Goal: Task Accomplishment & Management: Manage account settings

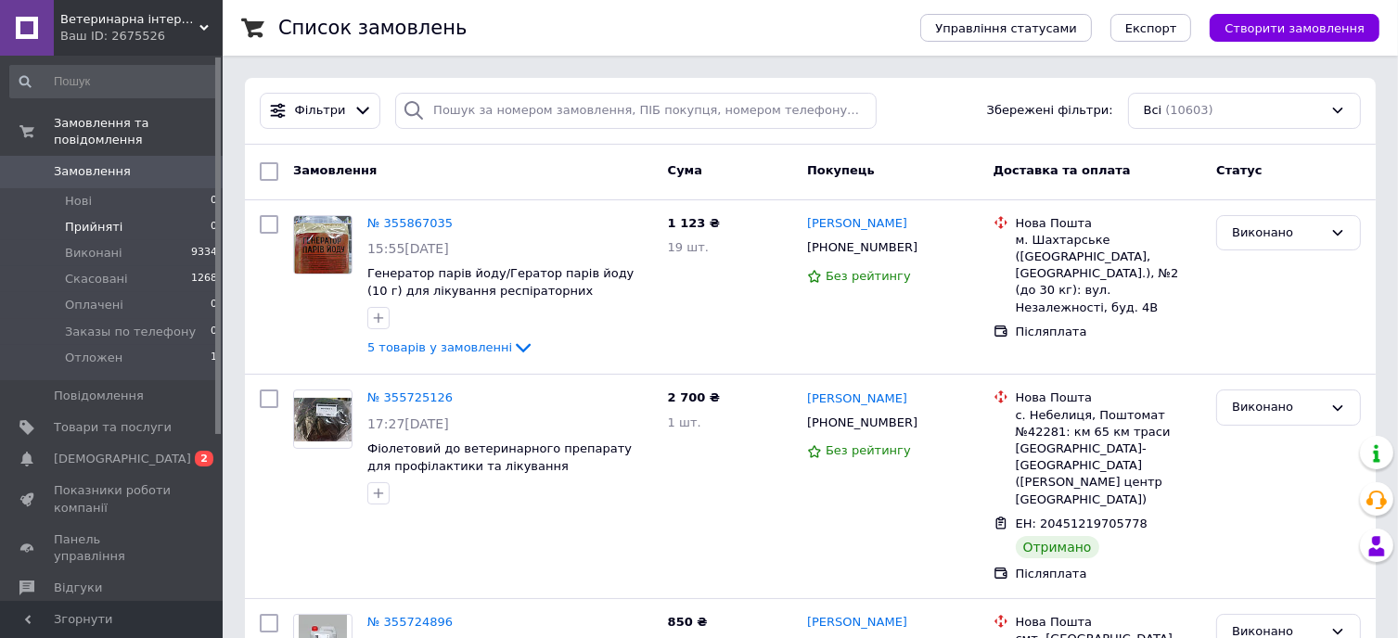
click at [87, 219] on span "Прийняті" at bounding box center [94, 227] width 58 height 17
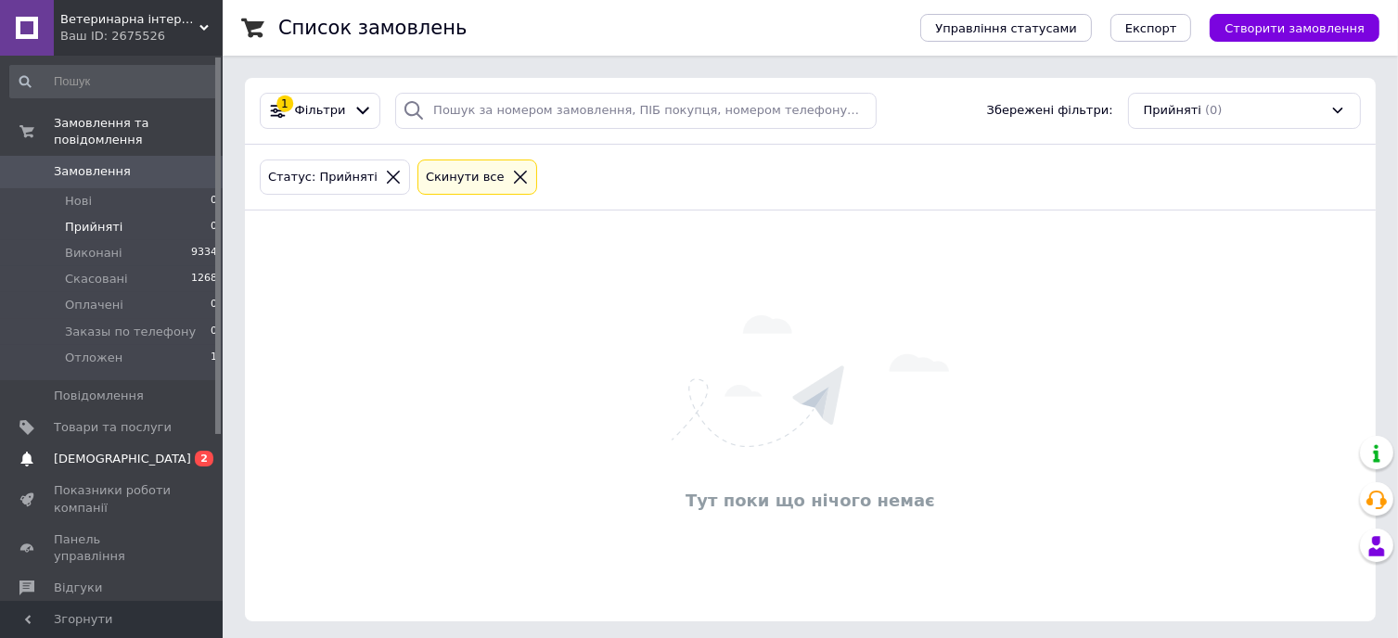
click at [98, 451] on span "[DEMOGRAPHIC_DATA]" at bounding box center [122, 459] width 137 height 17
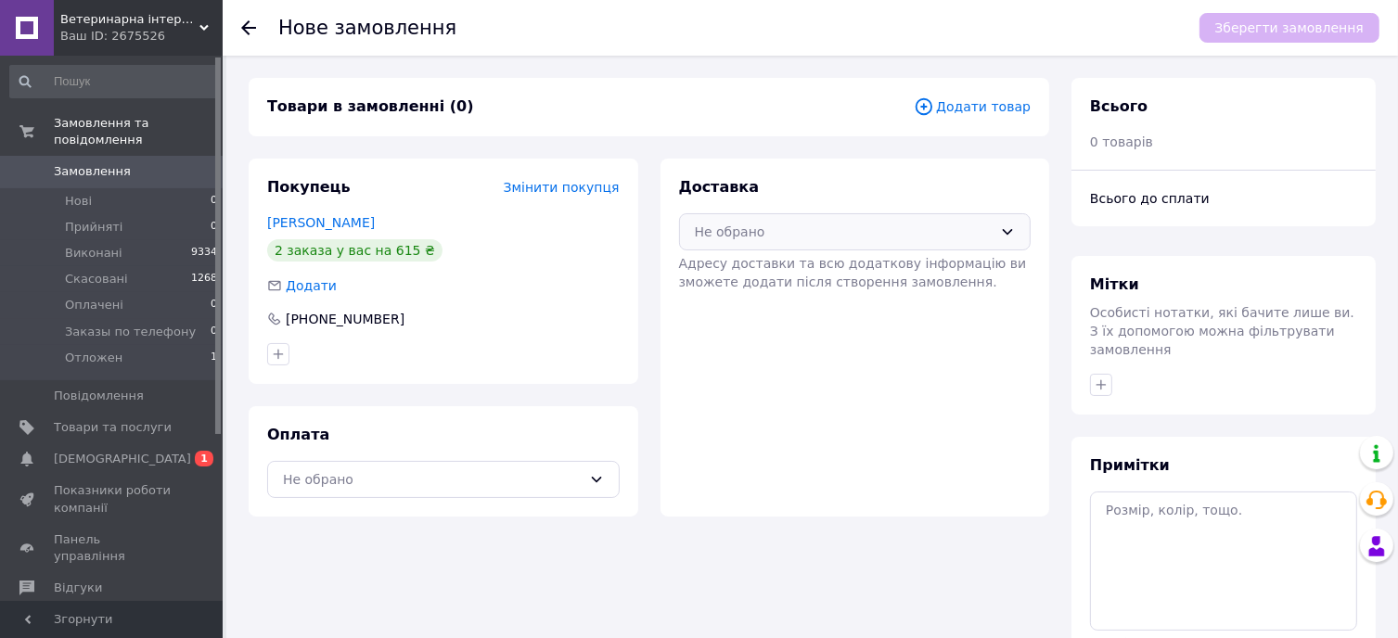
click at [828, 237] on div "Не обрано" at bounding box center [844, 232] width 299 height 20
drag, startPoint x: 1287, startPoint y: 122, endPoint x: 1143, endPoint y: 182, distance: 155.9
click at [1287, 122] on div "Всього 0 товарів" at bounding box center [1223, 124] width 304 height 92
click at [990, 238] on div "Не обрано" at bounding box center [844, 232] width 299 height 20
click at [794, 275] on span "Нова Пошта (платна)" at bounding box center [869, 272] width 293 height 19
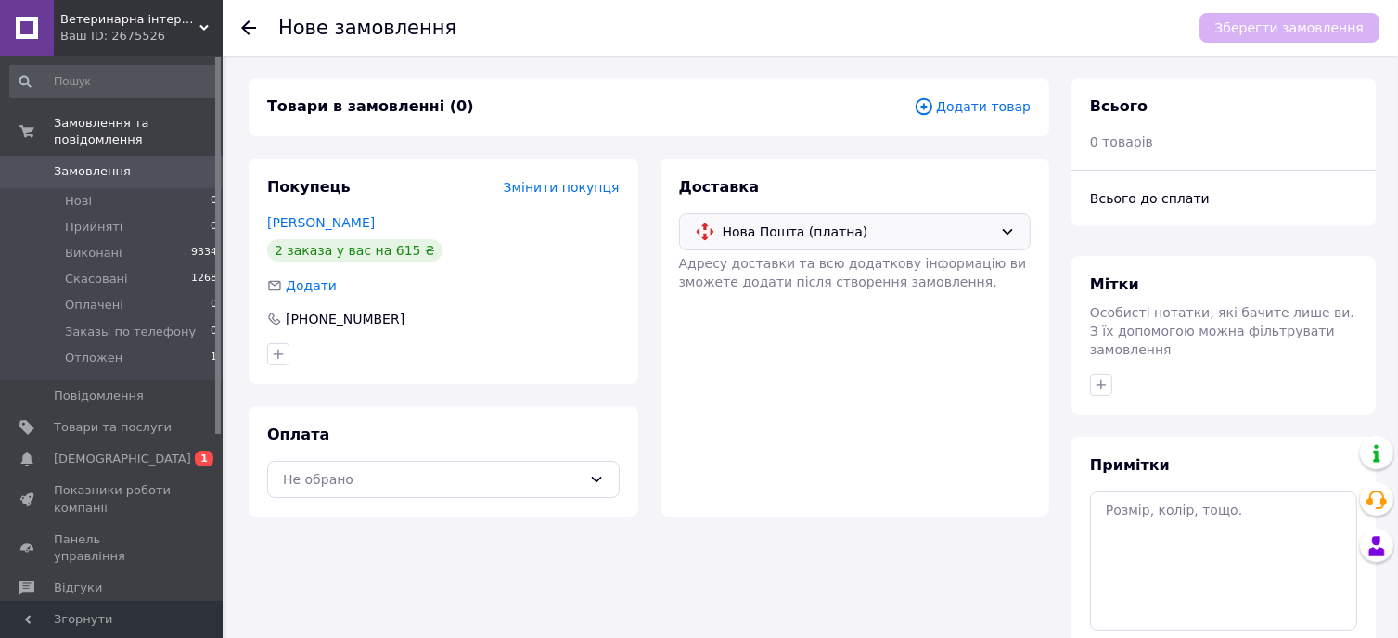
click at [975, 110] on span "Додати товар" at bounding box center [972, 106] width 117 height 20
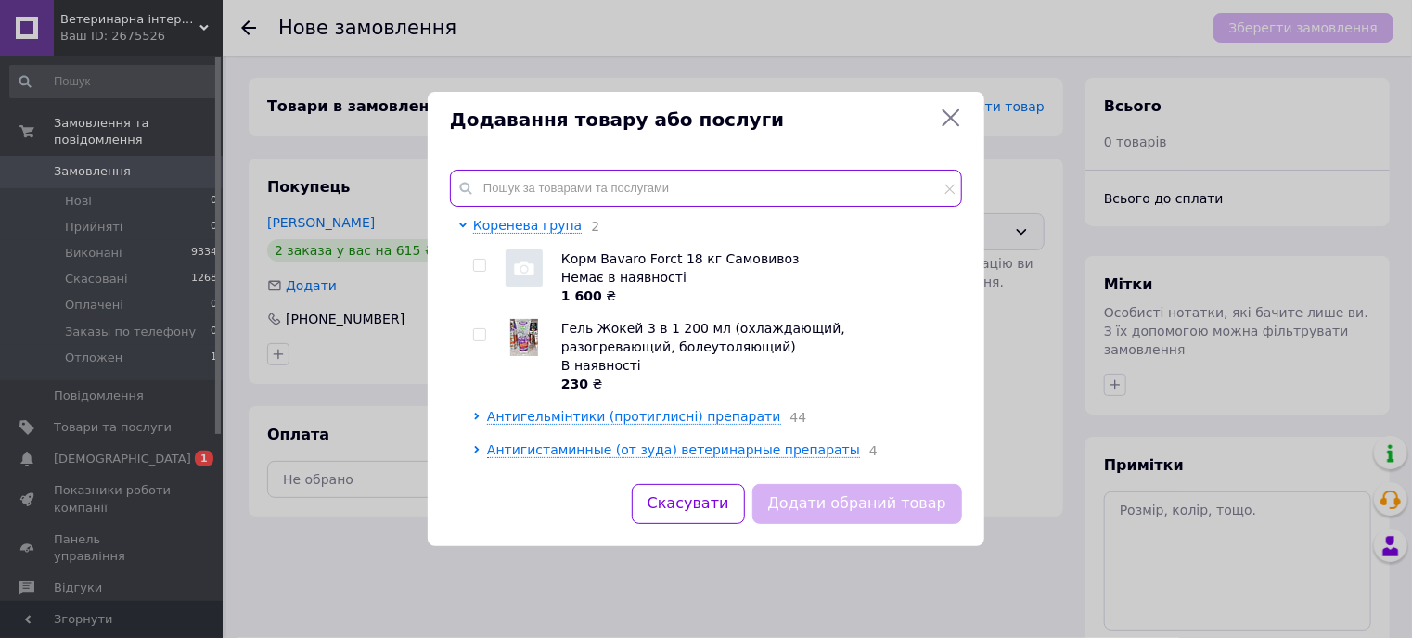
click at [556, 183] on input "text" at bounding box center [706, 188] width 512 height 37
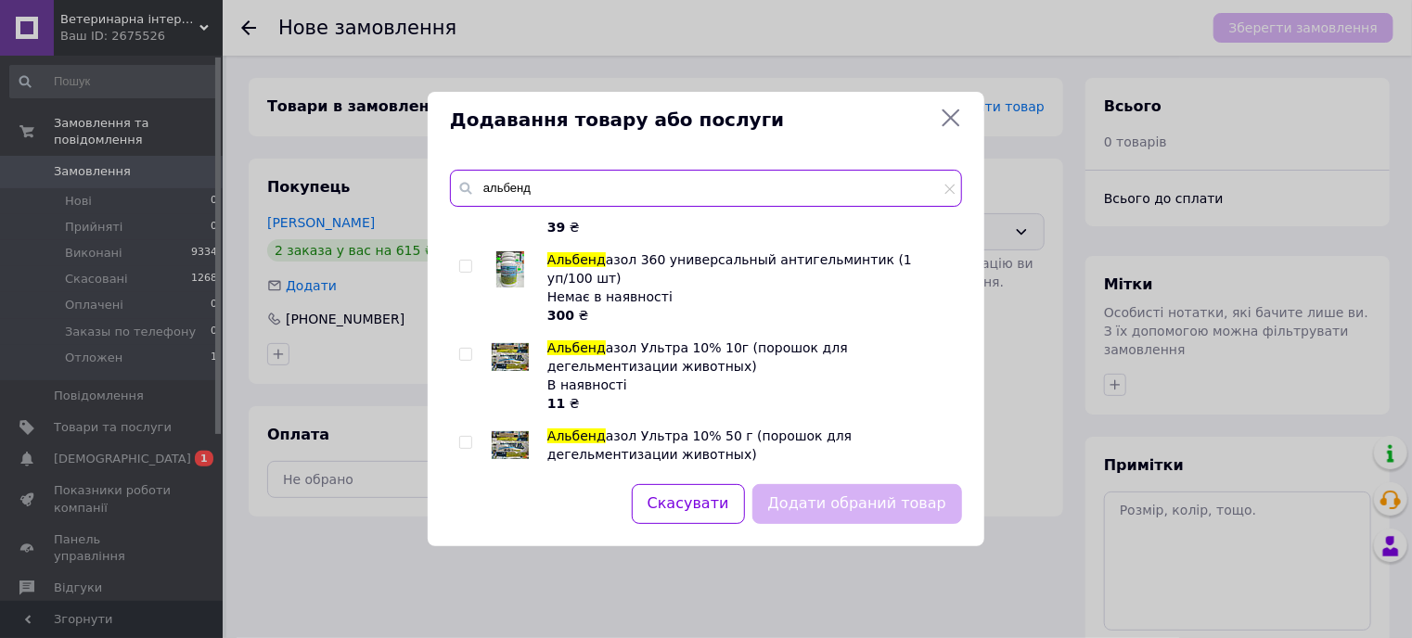
scroll to position [194, 0]
type input "альбенд"
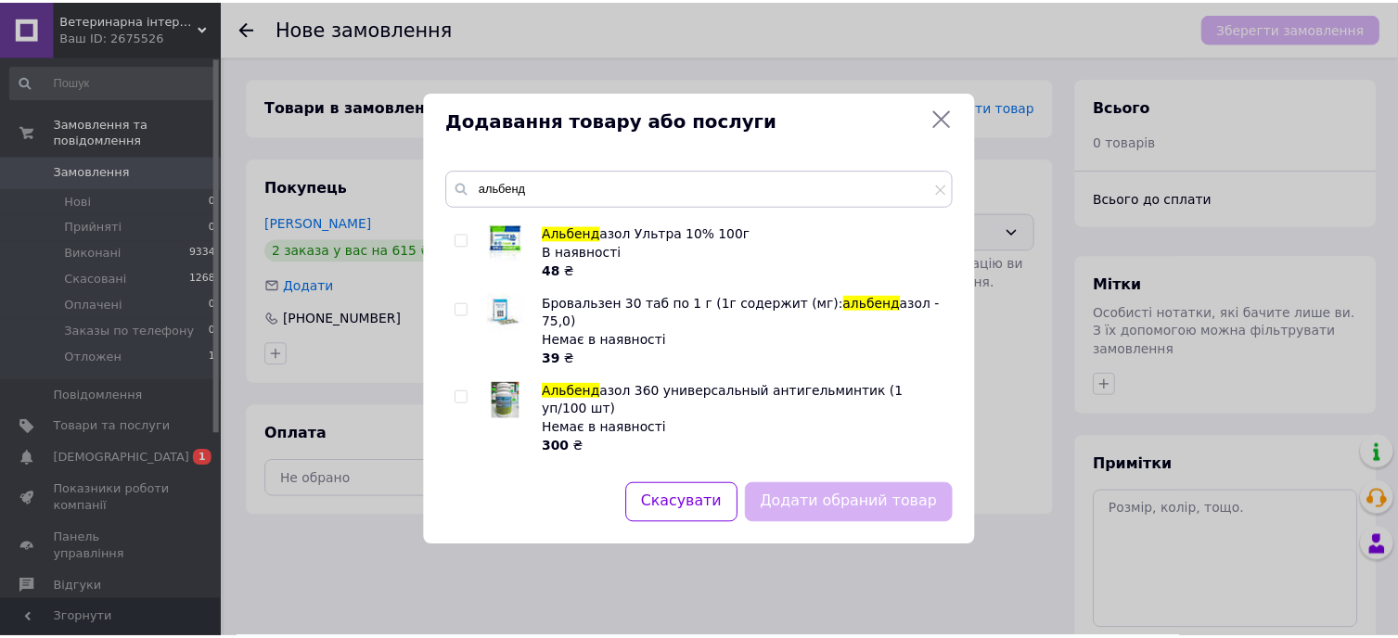
scroll to position [0, 0]
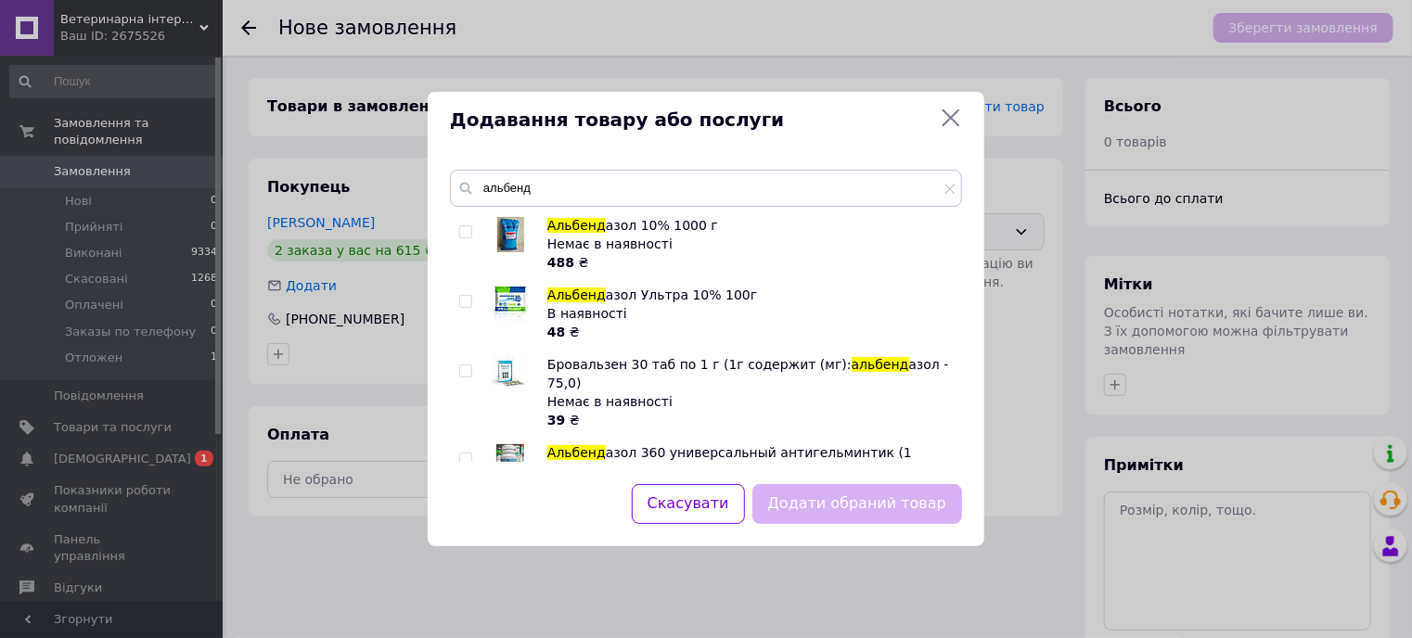
click at [471, 297] on span at bounding box center [465, 301] width 13 height 13
click at [471, 297] on input "checkbox" at bounding box center [465, 302] width 12 height 12
checkbox input "true"
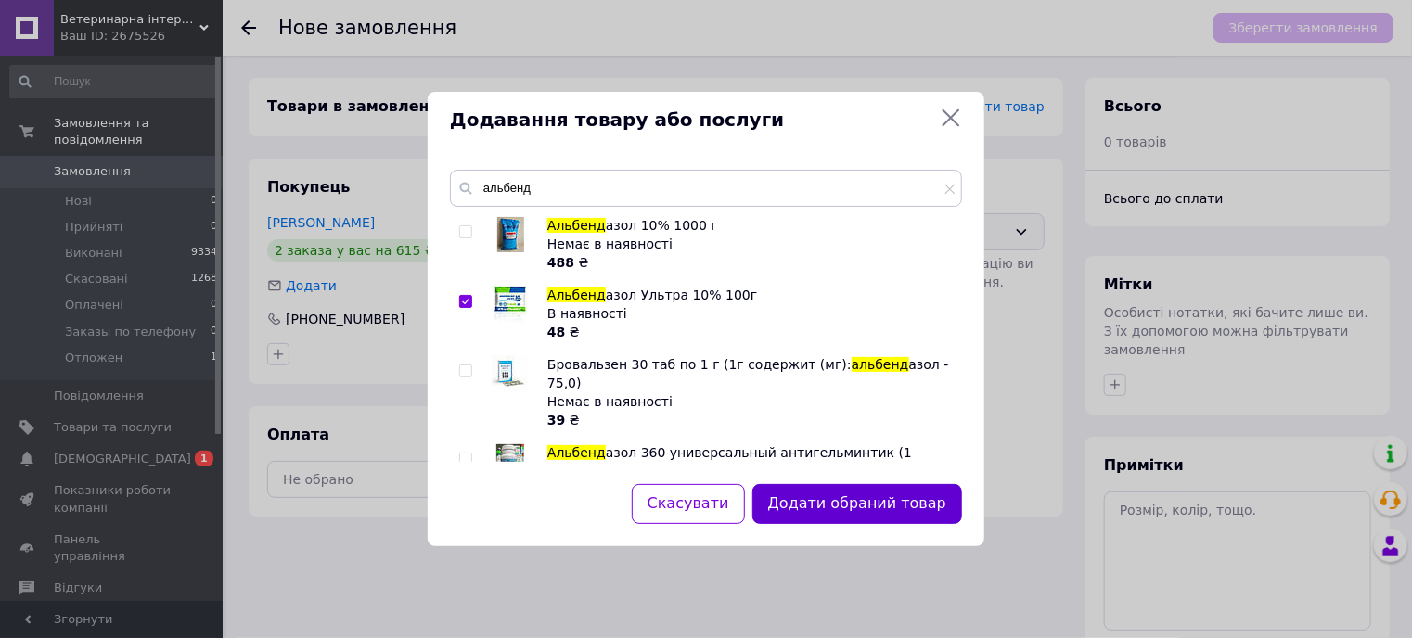
click at [892, 501] on button "Додати обраний товар" at bounding box center [857, 504] width 210 height 40
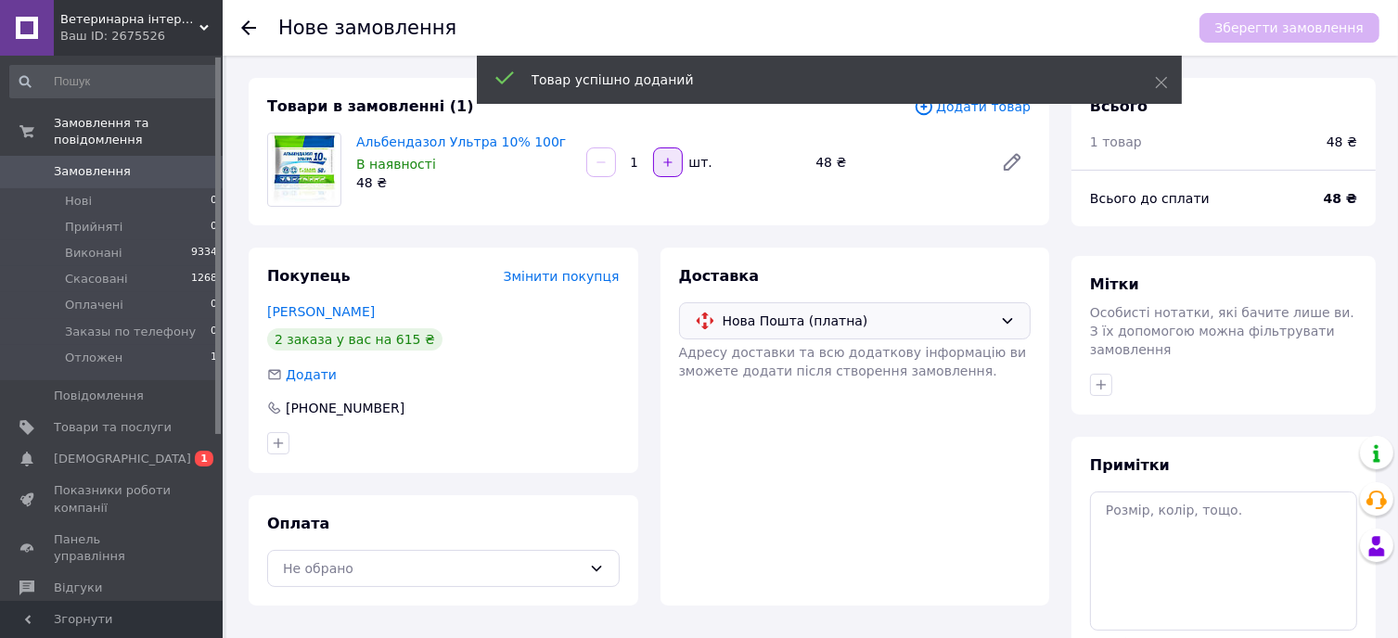
click at [662, 162] on icon "button" at bounding box center [667, 162] width 13 height 13
type input "5"
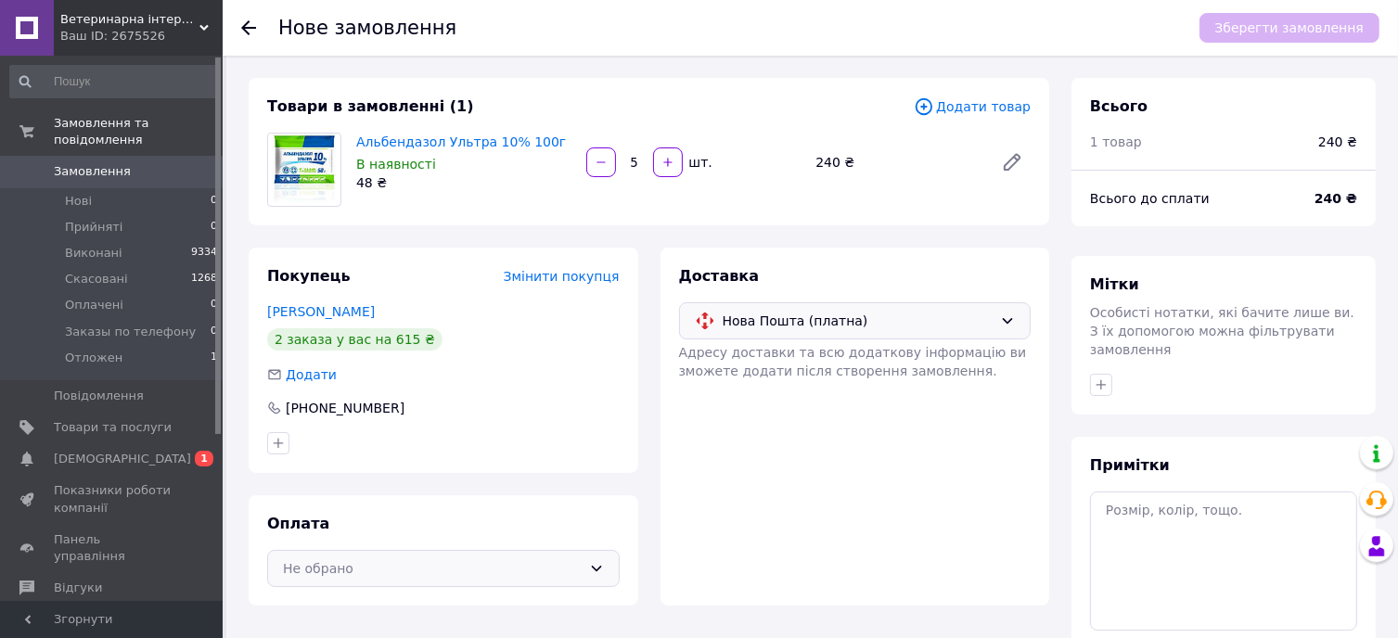
click at [456, 576] on div "Не обрано" at bounding box center [432, 568] width 299 height 20
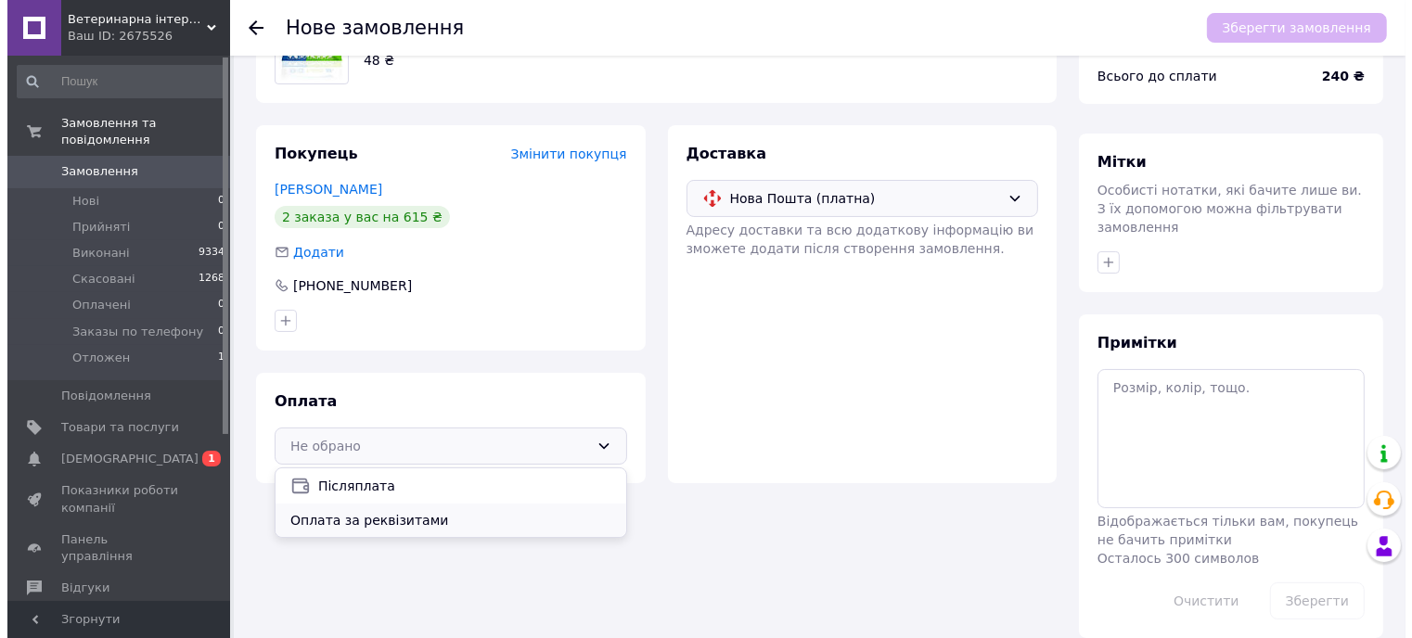
scroll to position [125, 0]
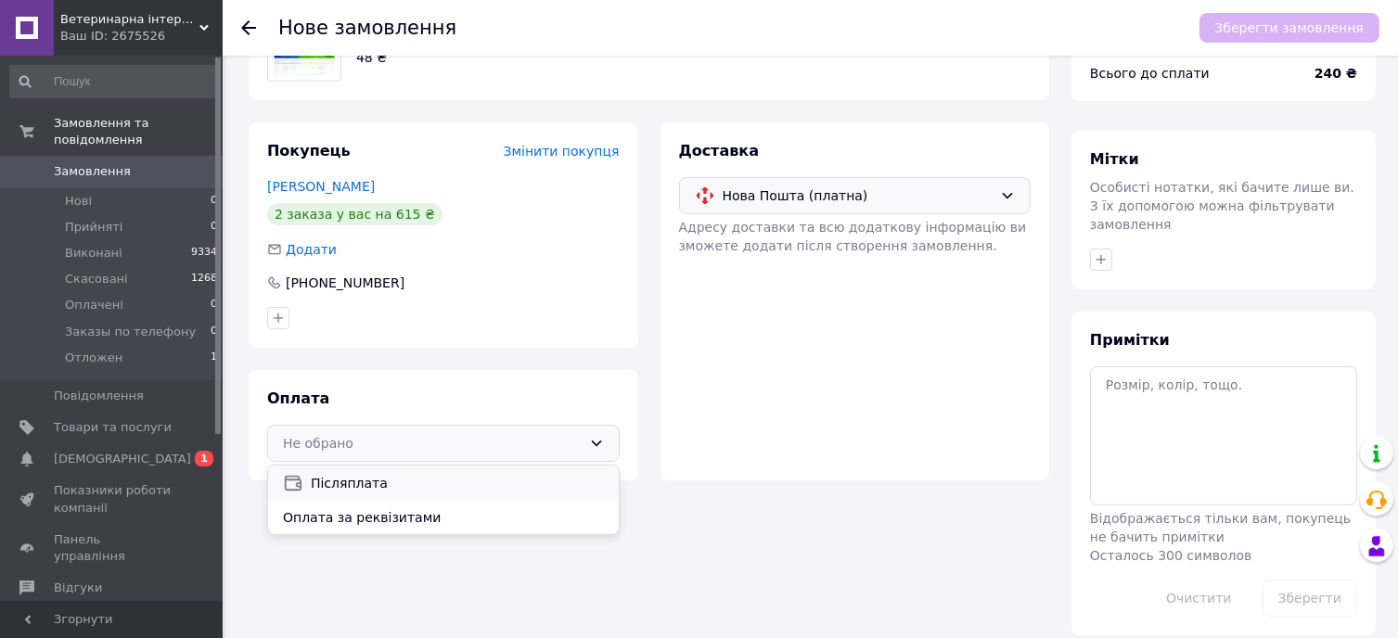
click at [364, 487] on span "Післяплата" at bounding box center [457, 483] width 293 height 19
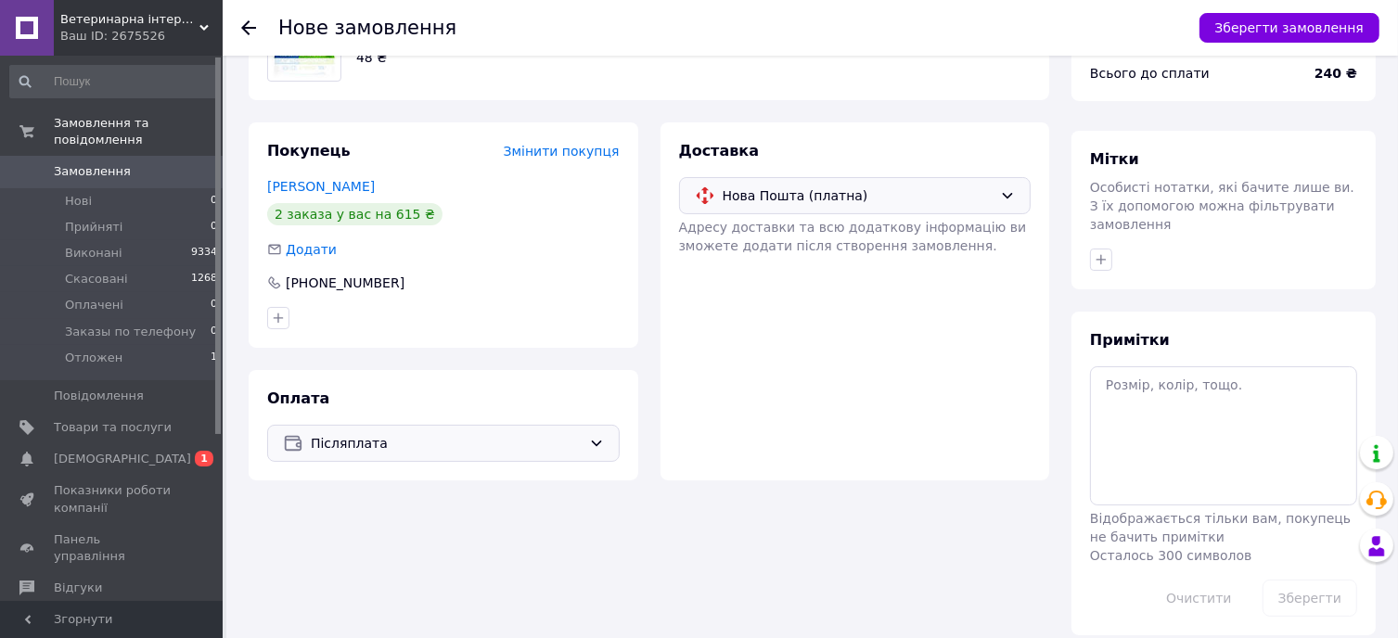
drag, startPoint x: 1305, startPoint y: 20, endPoint x: 836, endPoint y: 103, distance: 476.6
click at [1302, 20] on button "Зберегти замовлення" at bounding box center [1290, 28] width 180 height 30
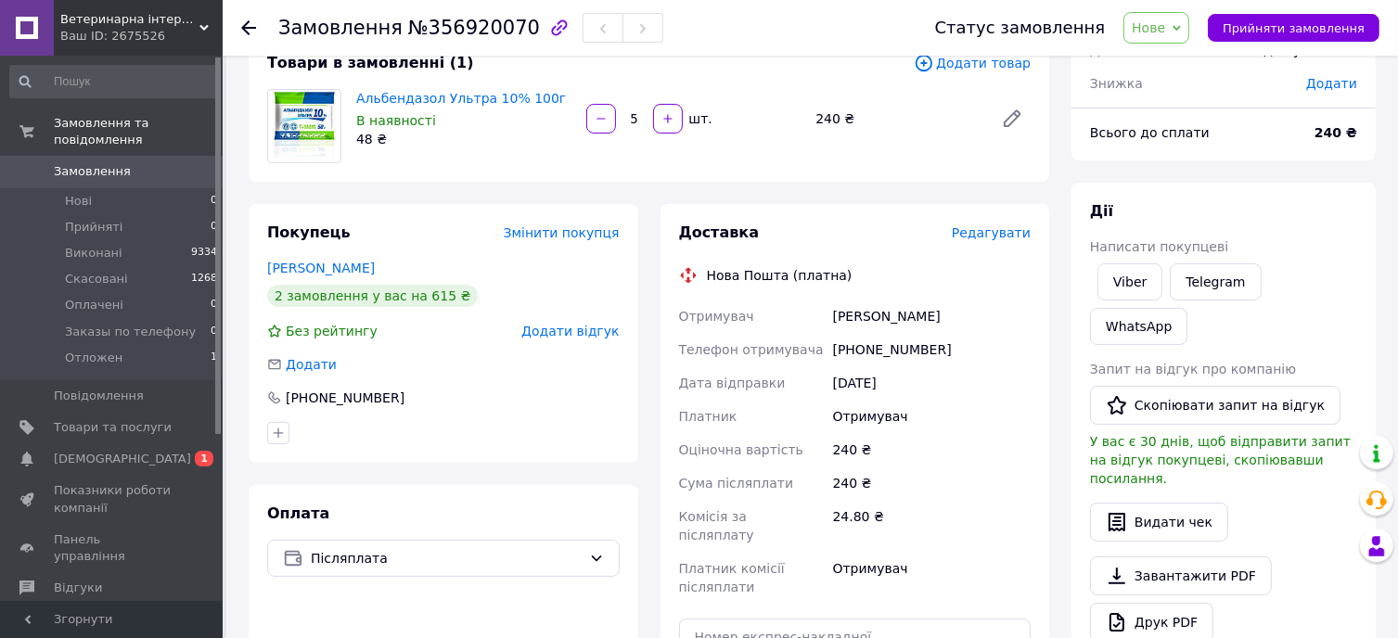
click at [994, 237] on span "Редагувати" at bounding box center [991, 232] width 79 height 15
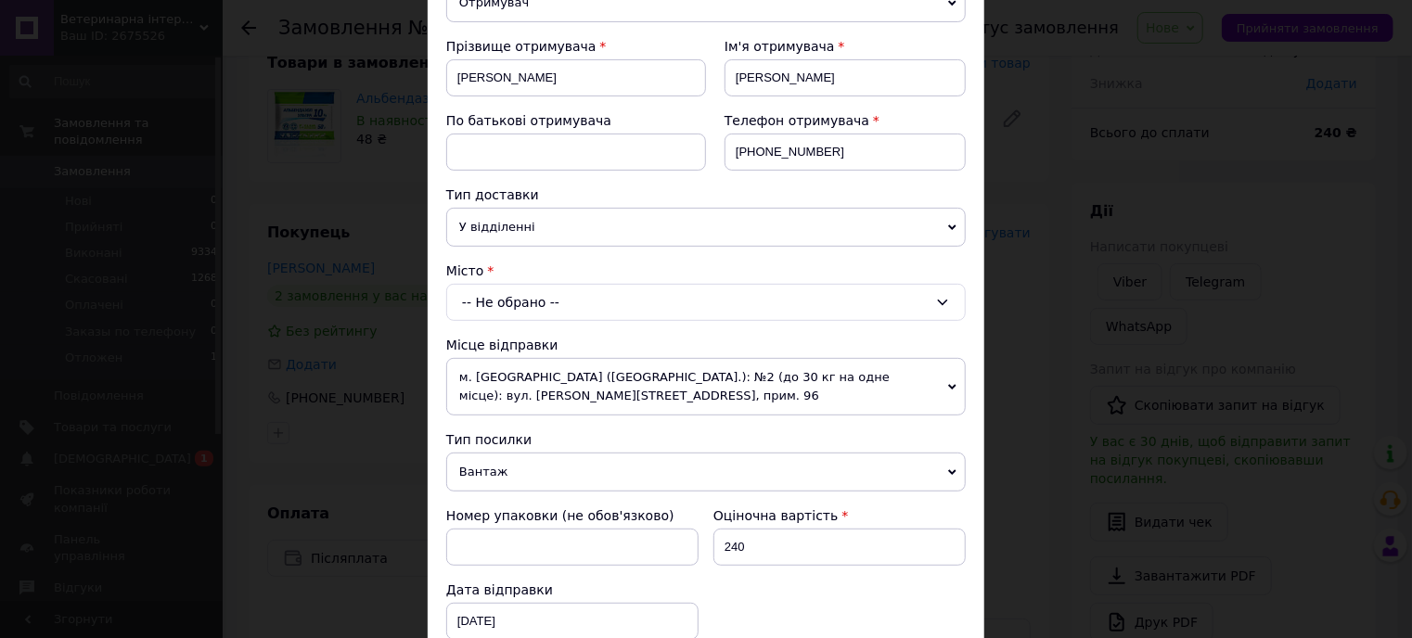
scroll to position [278, 0]
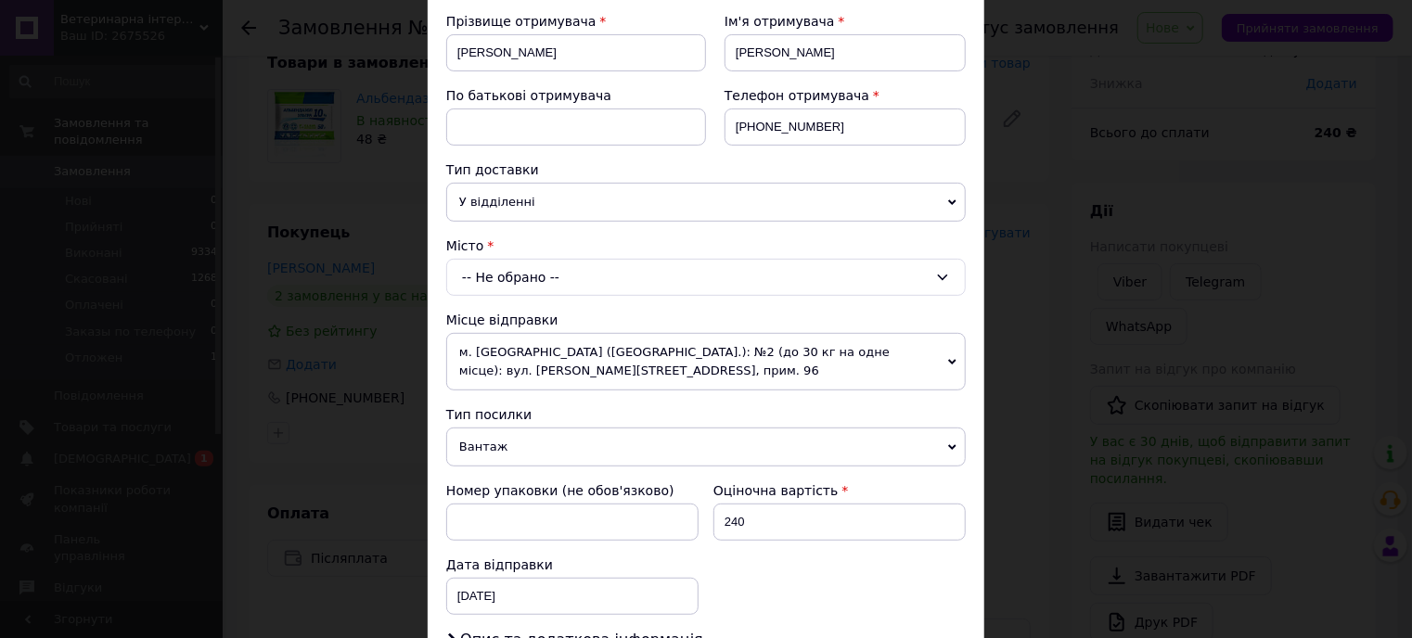
click at [523, 277] on div "-- Не обрано --" at bounding box center [706, 277] width 520 height 37
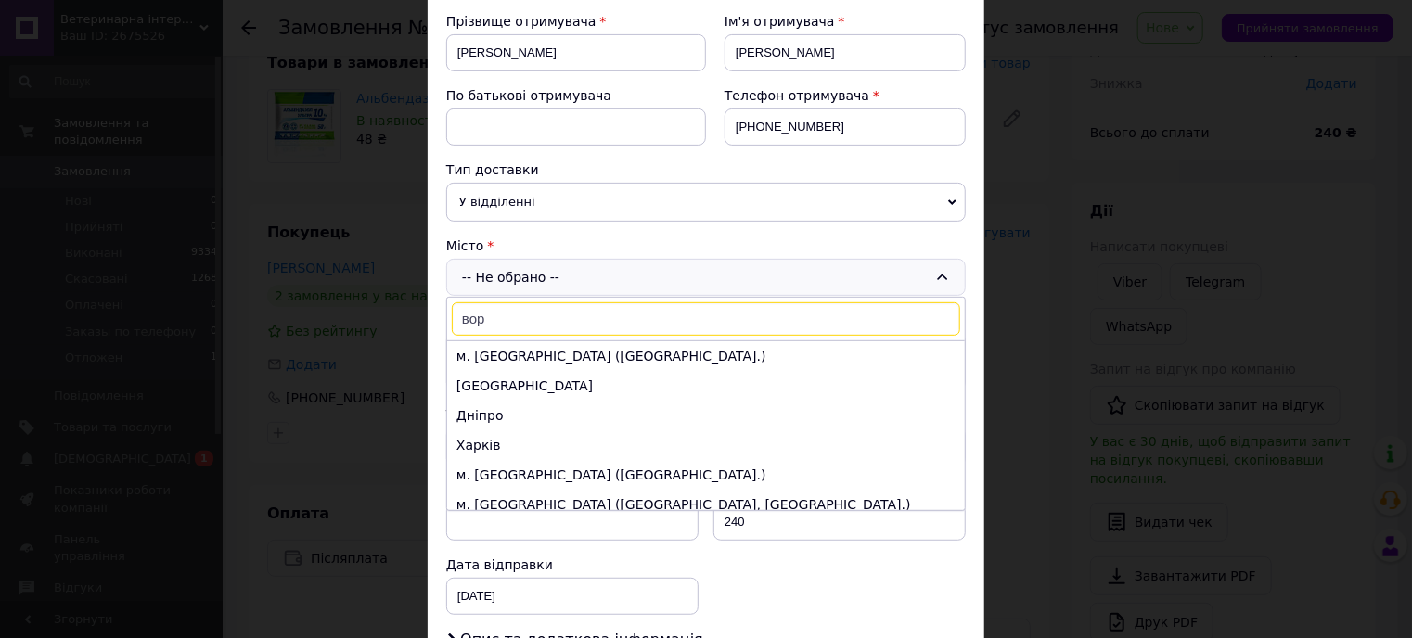
type input "ворз"
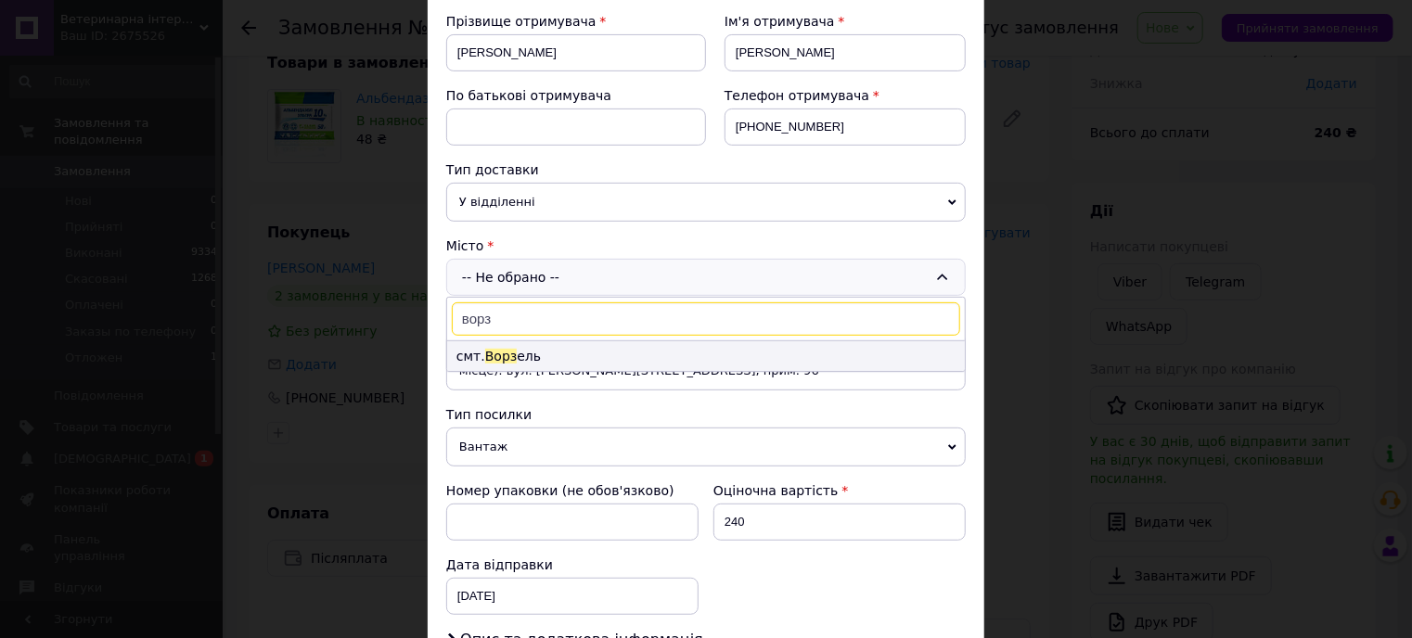
click at [536, 353] on li "смт. Ворз ель" at bounding box center [706, 356] width 518 height 30
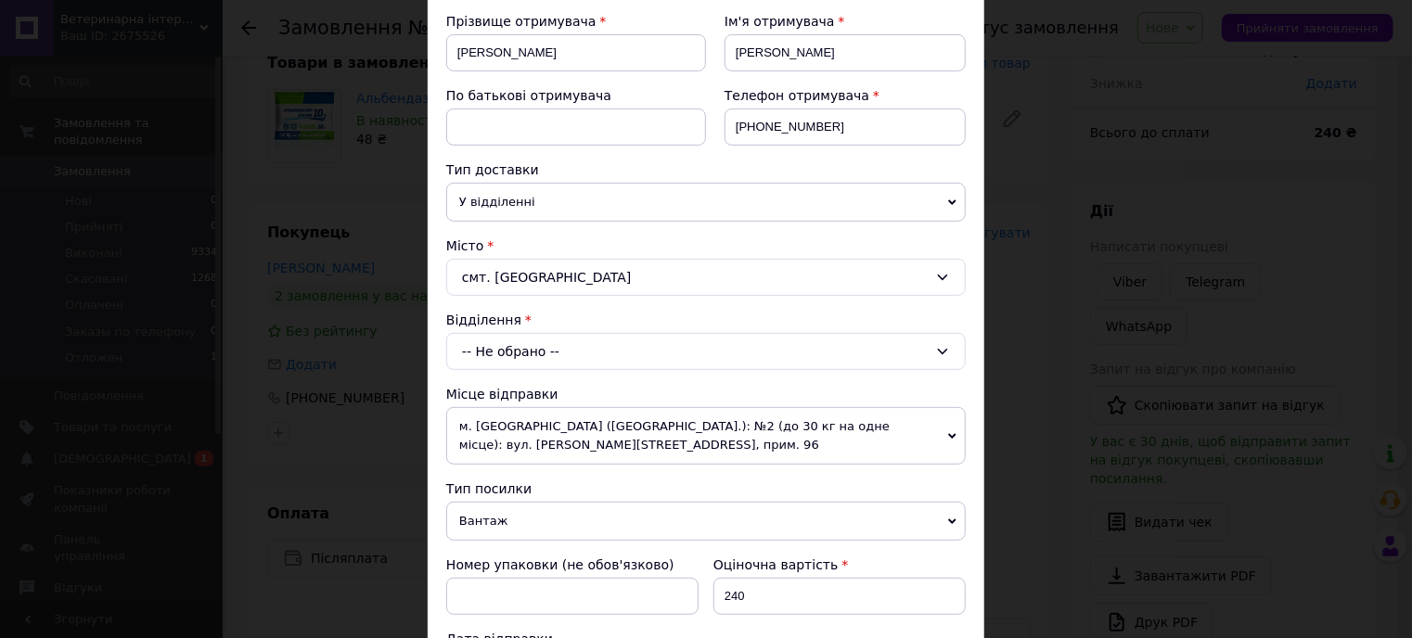
click at [522, 348] on div "-- Не обрано --" at bounding box center [706, 351] width 520 height 37
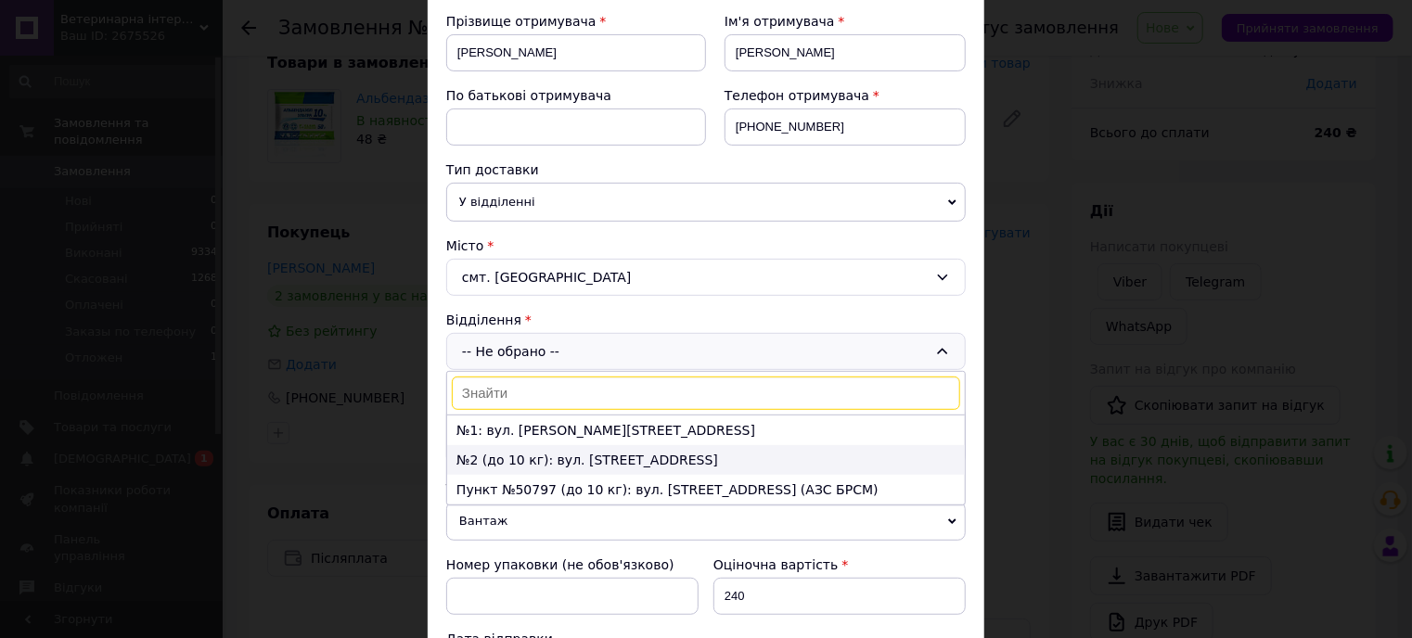
click at [522, 455] on li "№2 (до 10 кг): вул. [STREET_ADDRESS]" at bounding box center [706, 460] width 518 height 30
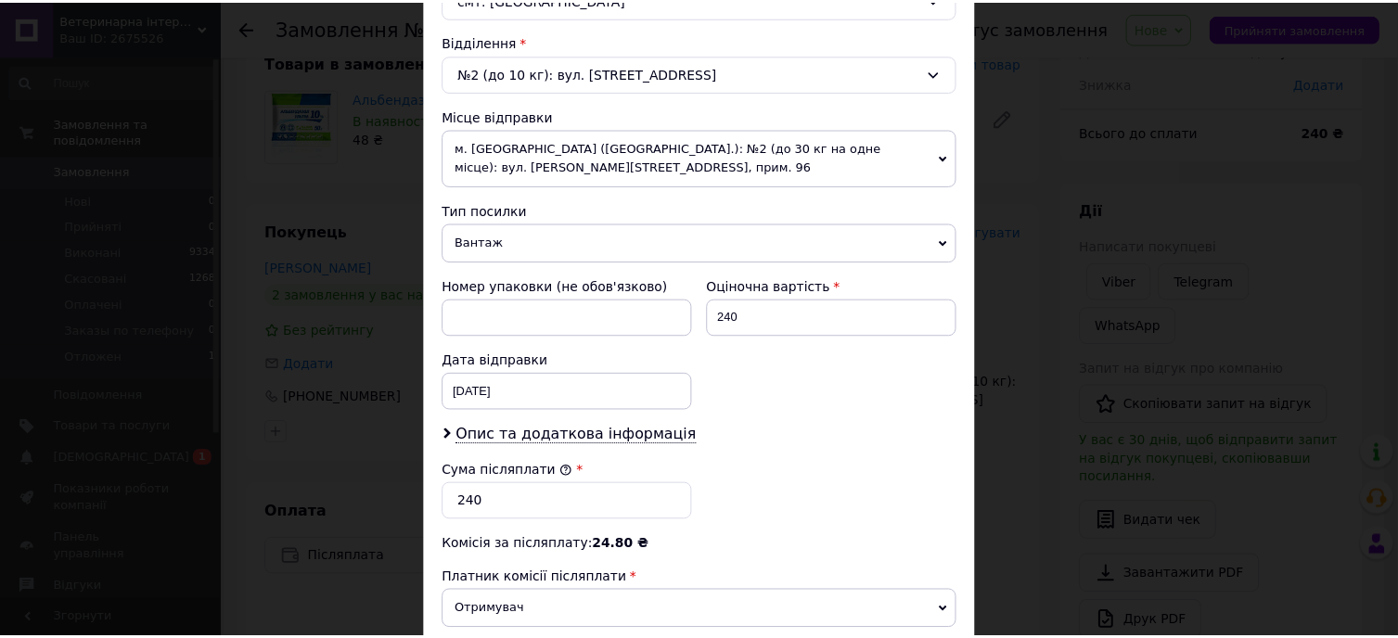
scroll to position [742, 0]
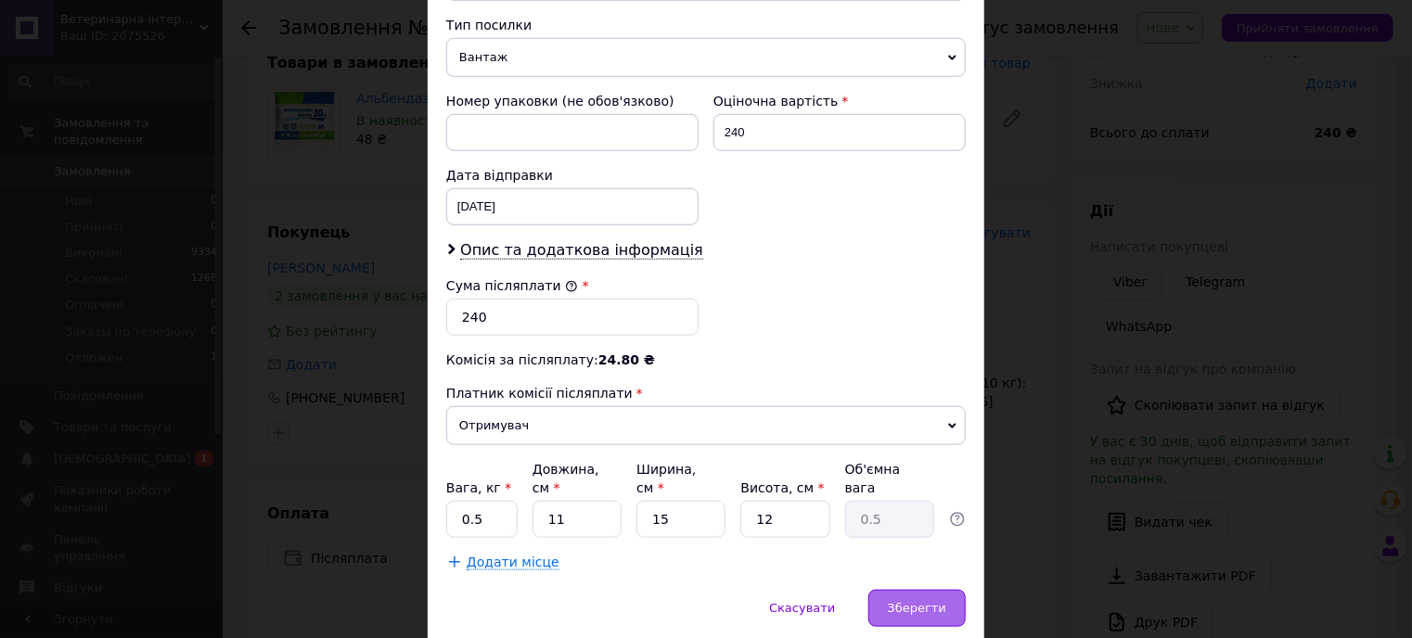
click at [933, 601] on span "Зберегти" at bounding box center [917, 608] width 58 height 14
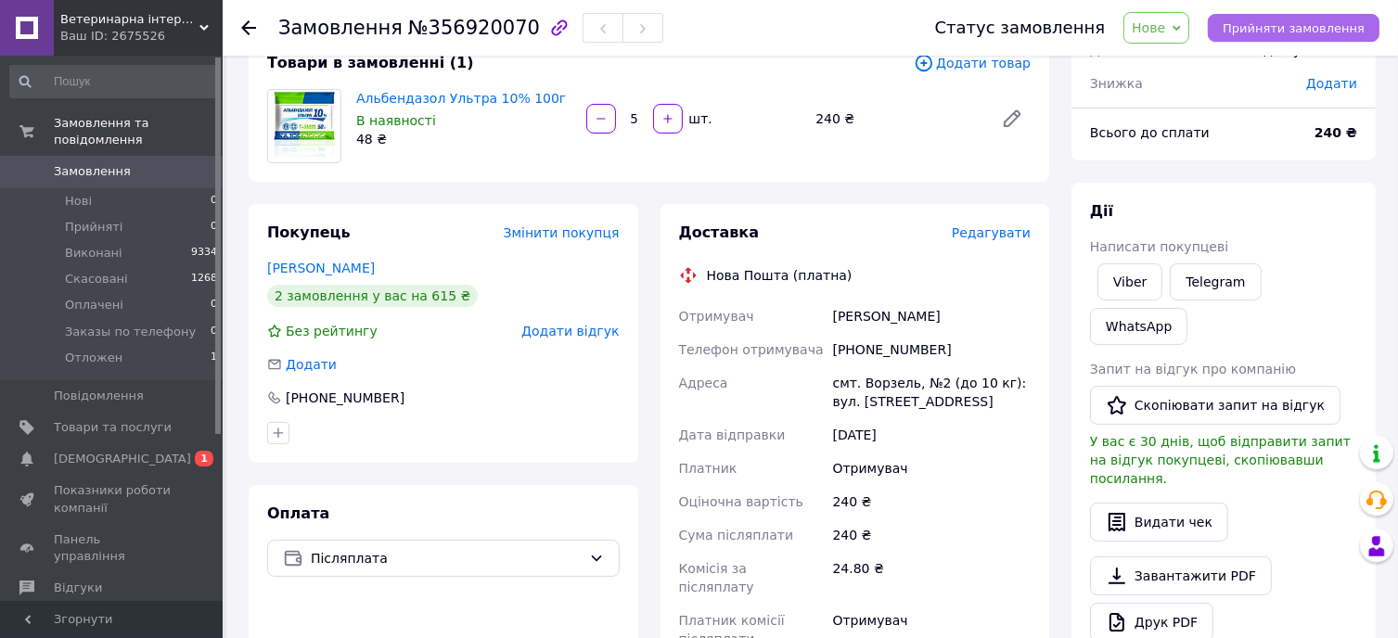
click at [1242, 17] on button "Прийняти замовлення" at bounding box center [1294, 28] width 172 height 28
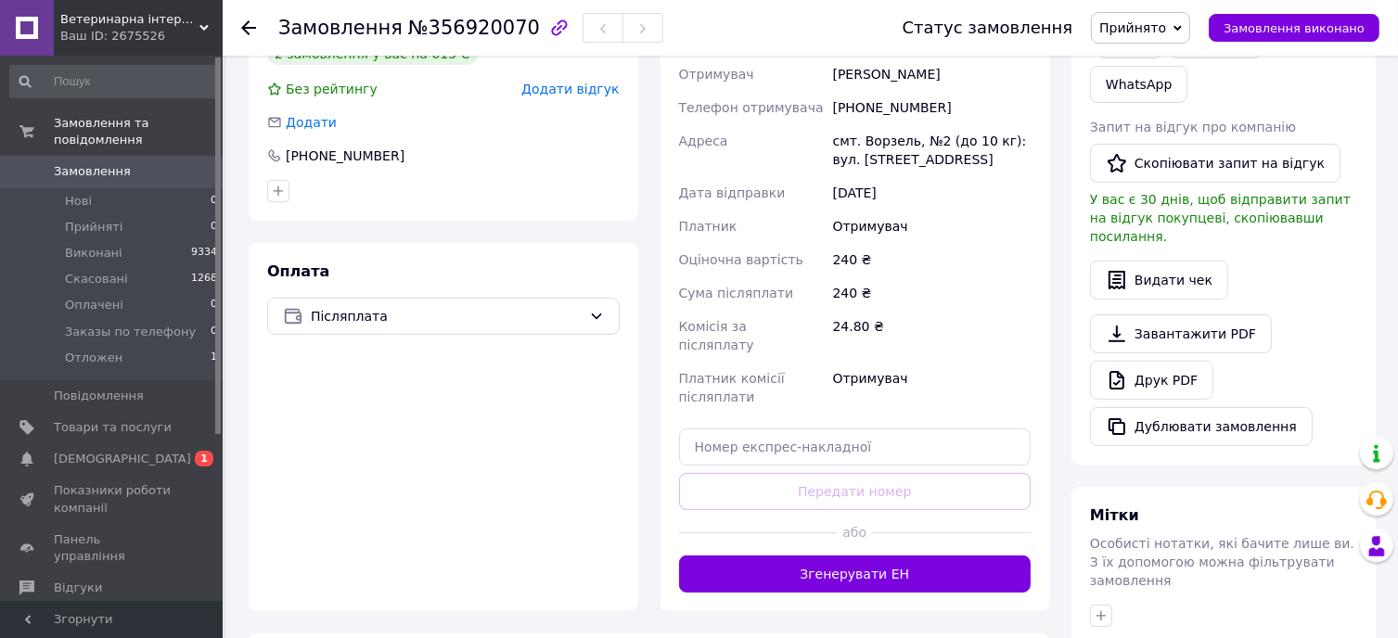
scroll to position [404, 0]
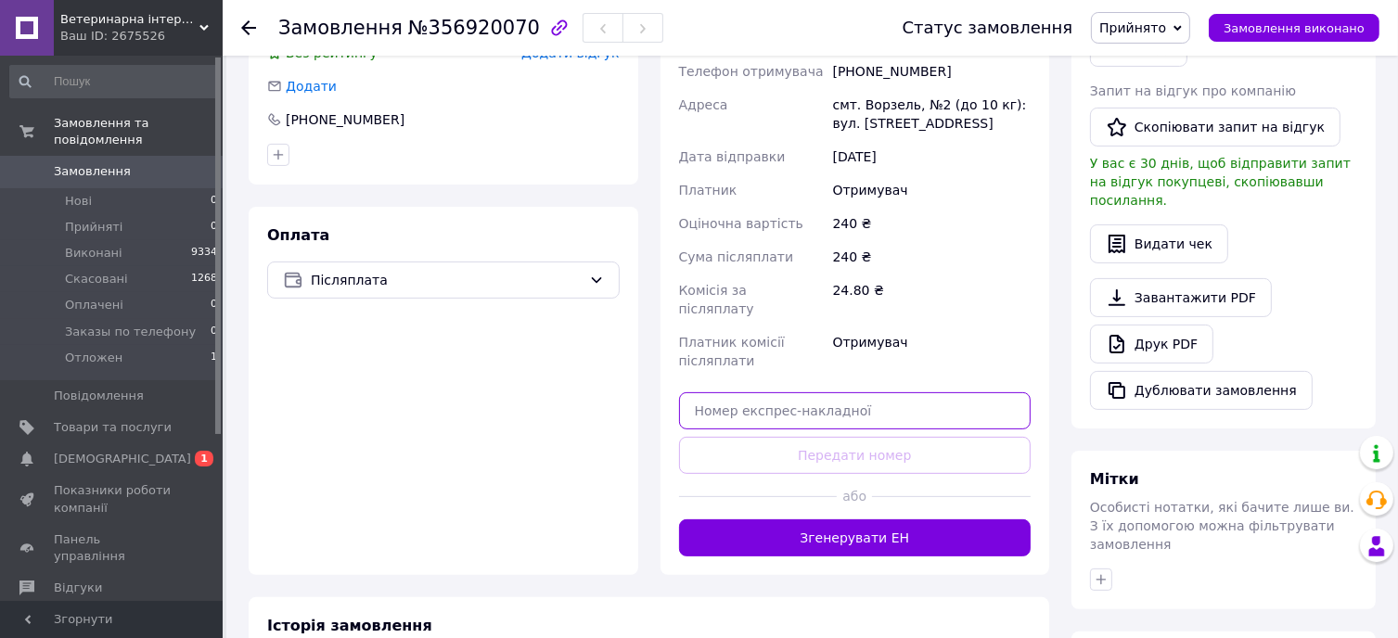
click at [873, 393] on input "text" at bounding box center [855, 410] width 353 height 37
paste input "20451225336742"
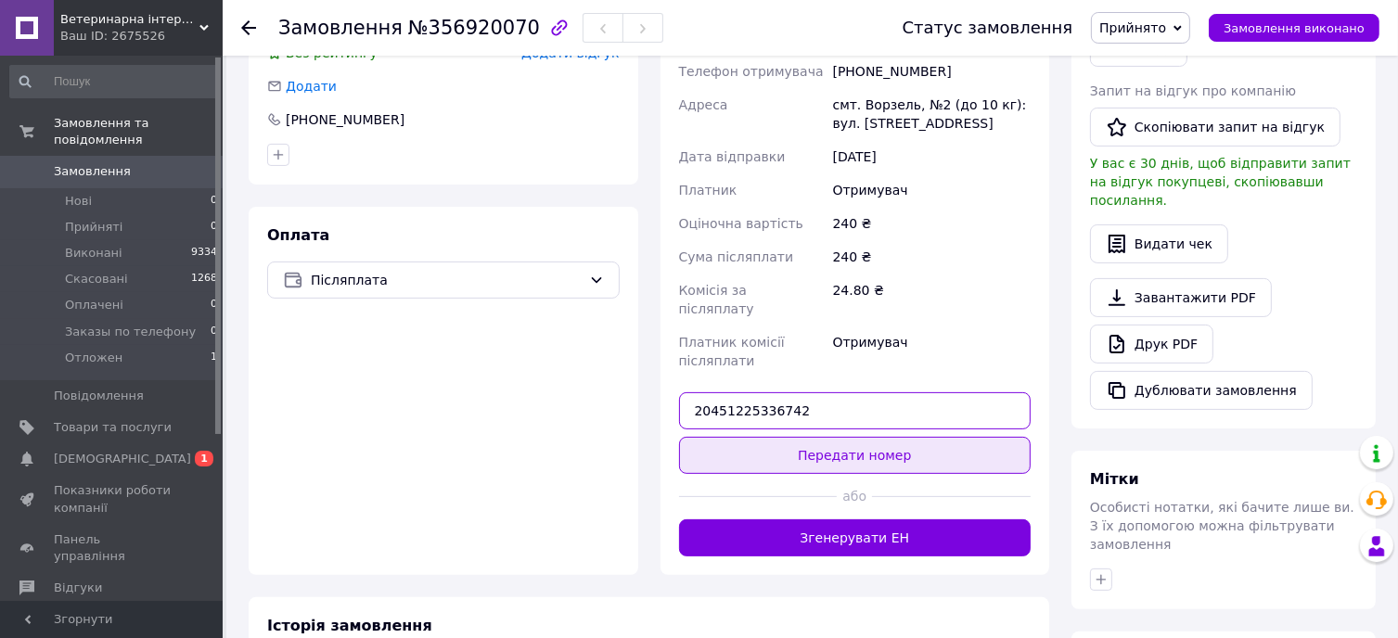
type input "20451225336742"
click at [894, 437] on button "Передати номер" at bounding box center [855, 455] width 353 height 37
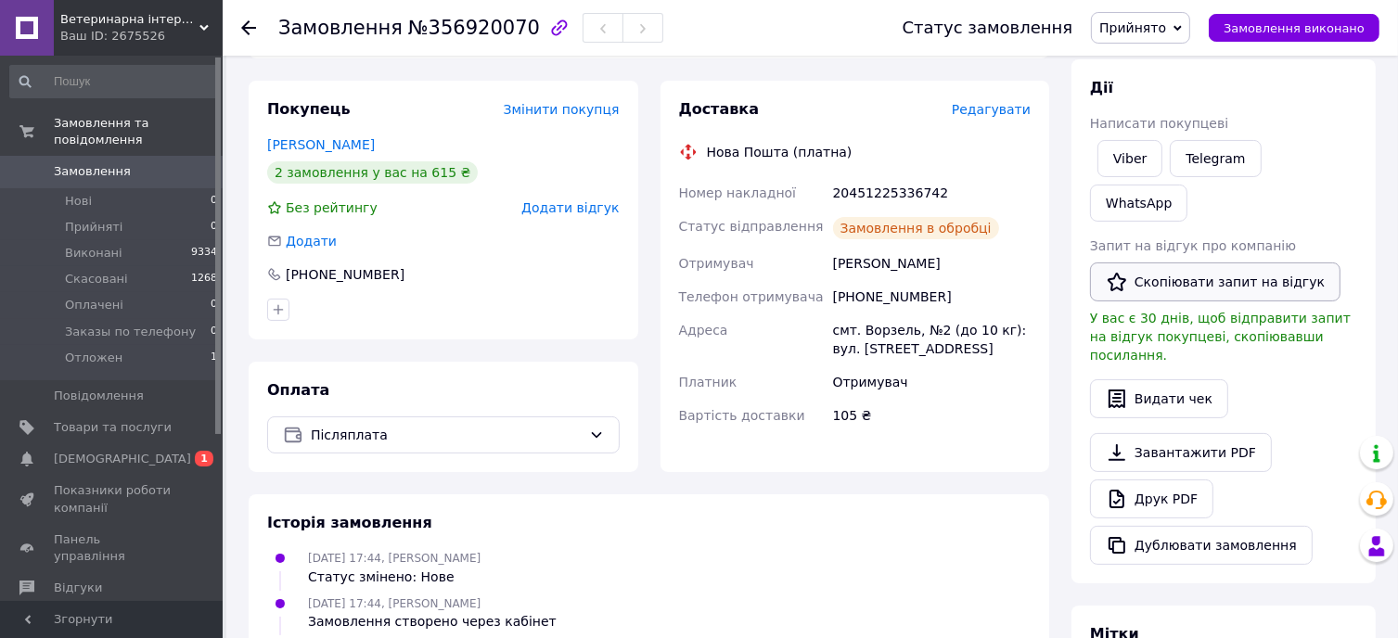
scroll to position [218, 0]
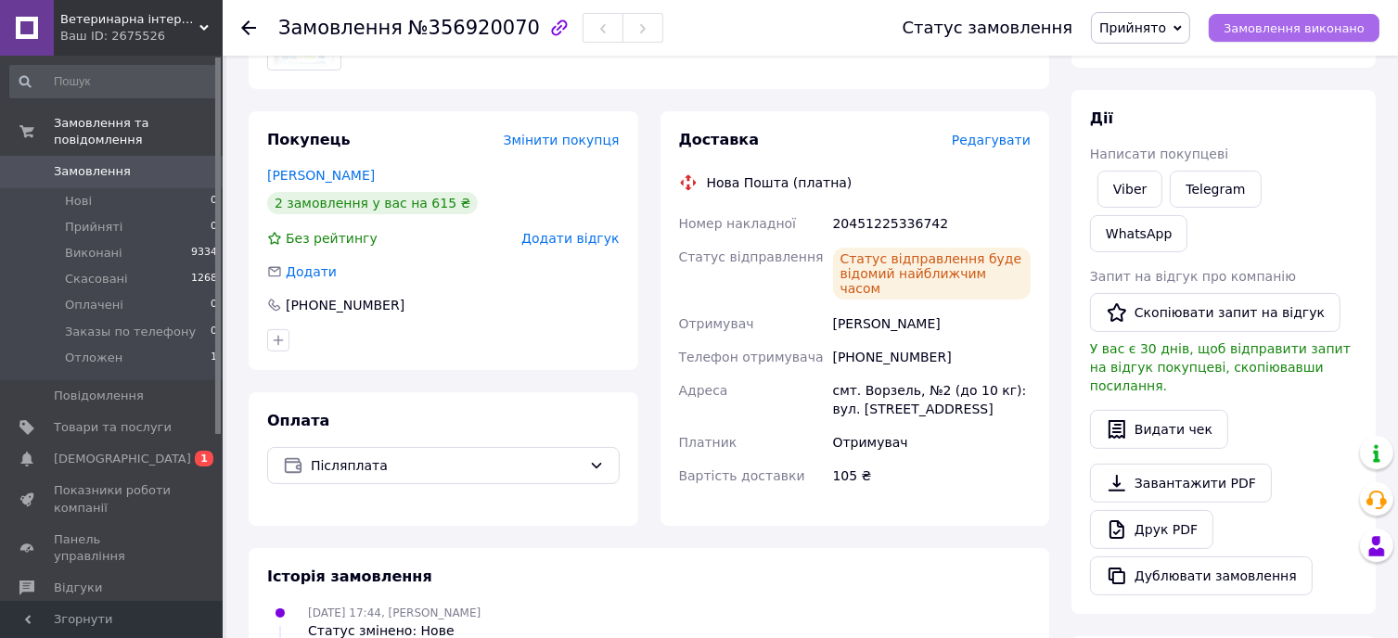
click at [1290, 25] on span "Замовлення виконано" at bounding box center [1294, 28] width 141 height 14
